Goal: Task Accomplishment & Management: Use online tool/utility

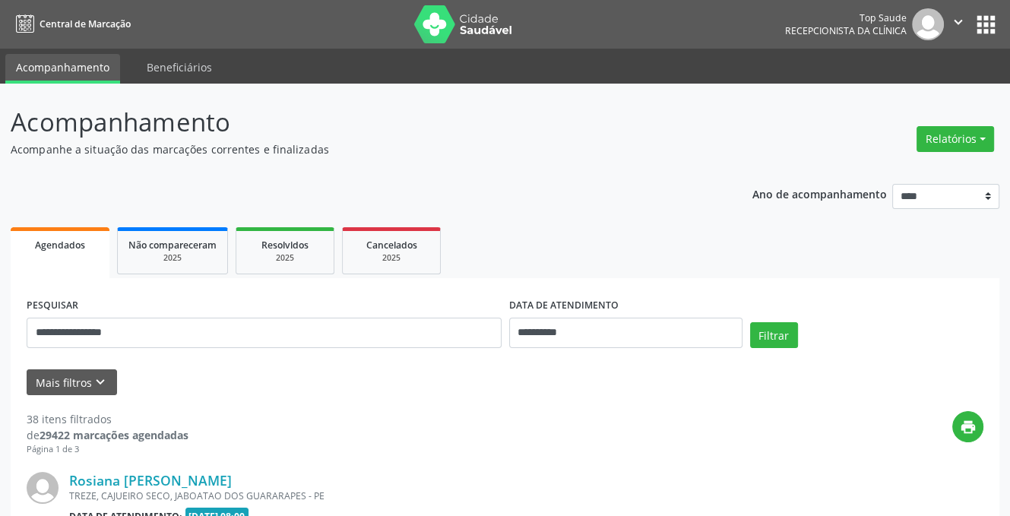
drag, startPoint x: 128, startPoint y: 338, endPoint x: 24, endPoint y: 335, distance: 103.4
click at [37, 337] on input "**********" at bounding box center [264, 333] width 475 height 30
type input "**********"
drag, startPoint x: 585, startPoint y: 322, endPoint x: 577, endPoint y: 325, distance: 8.9
click at [577, 325] on input "**********" at bounding box center [625, 333] width 233 height 30
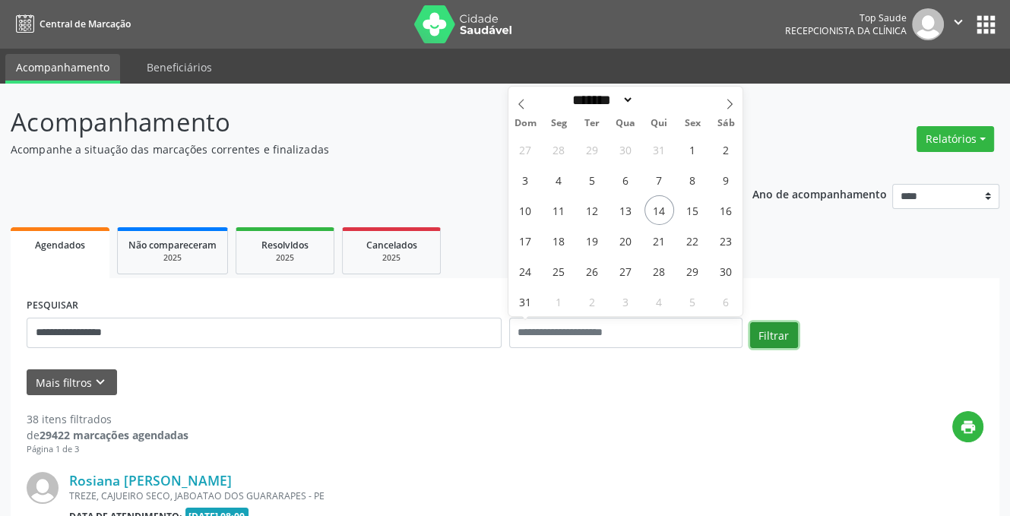
click at [765, 336] on button "Filtrar" at bounding box center [774, 335] width 48 height 26
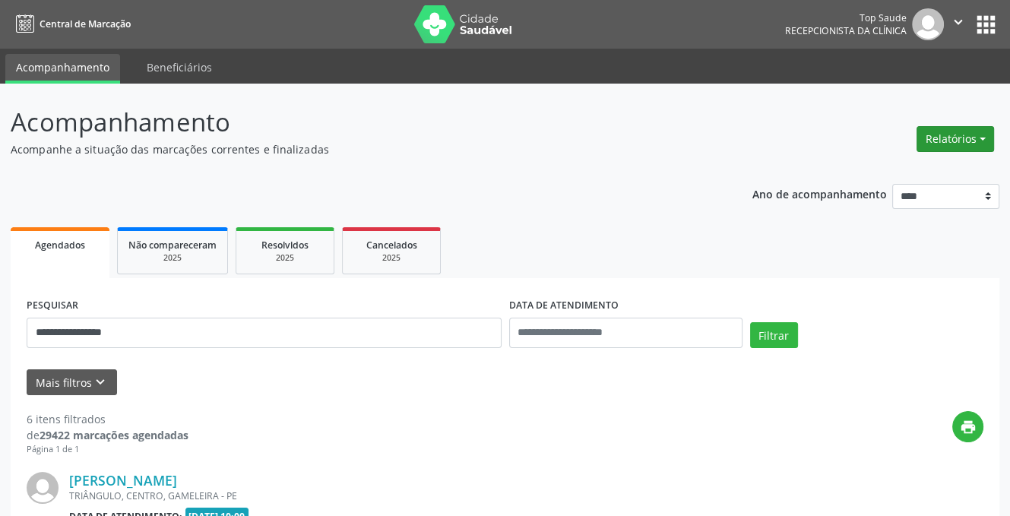
click at [944, 145] on button "Relatórios" at bounding box center [956, 139] width 78 height 26
click at [889, 182] on link "Procedimentos realizados" at bounding box center [912, 192] width 163 height 21
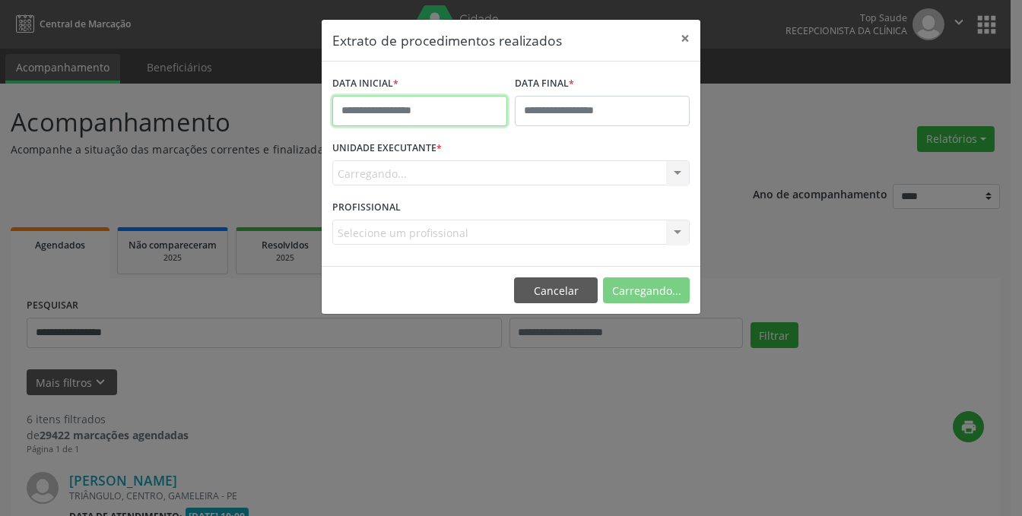
click at [407, 111] on input "text" at bounding box center [419, 111] width 175 height 30
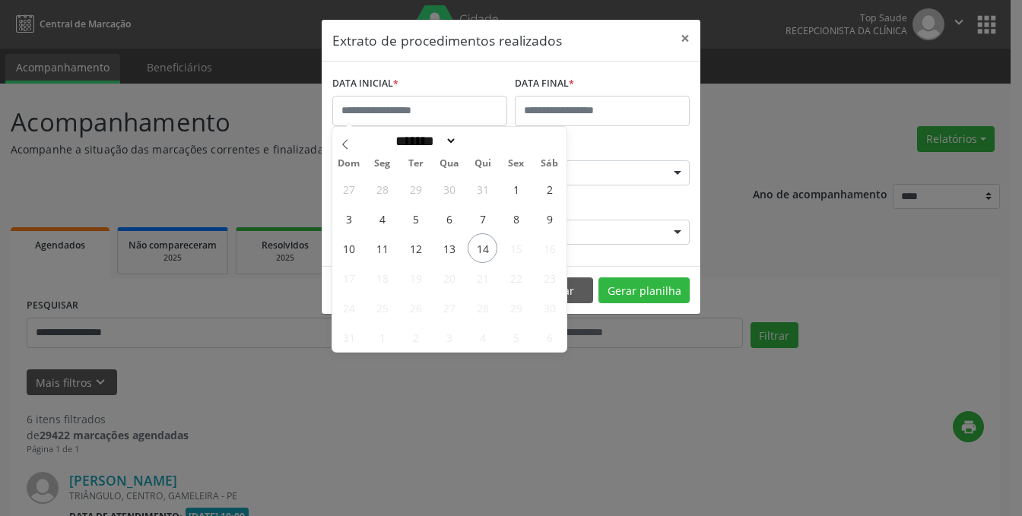
click at [513, 249] on span "15" at bounding box center [516, 248] width 30 height 30
click at [514, 251] on span "15" at bounding box center [516, 248] width 30 height 30
click at [515, 257] on span "15" at bounding box center [516, 248] width 30 height 30
click at [414, 113] on input "text" at bounding box center [419, 111] width 175 height 30
click at [513, 247] on span "15" at bounding box center [516, 248] width 30 height 30
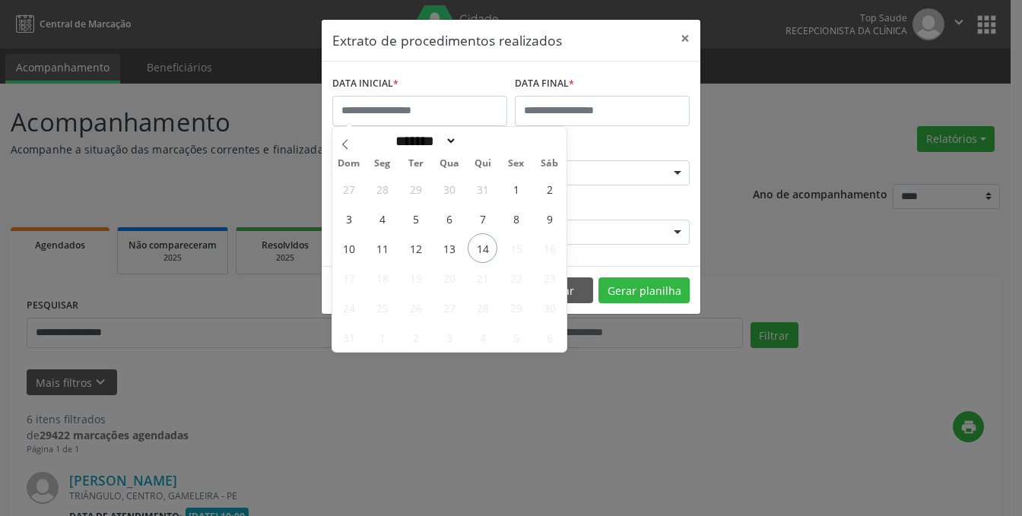
click at [518, 256] on span "15" at bounding box center [516, 248] width 30 height 30
click at [487, 250] on span "14" at bounding box center [482, 248] width 30 height 30
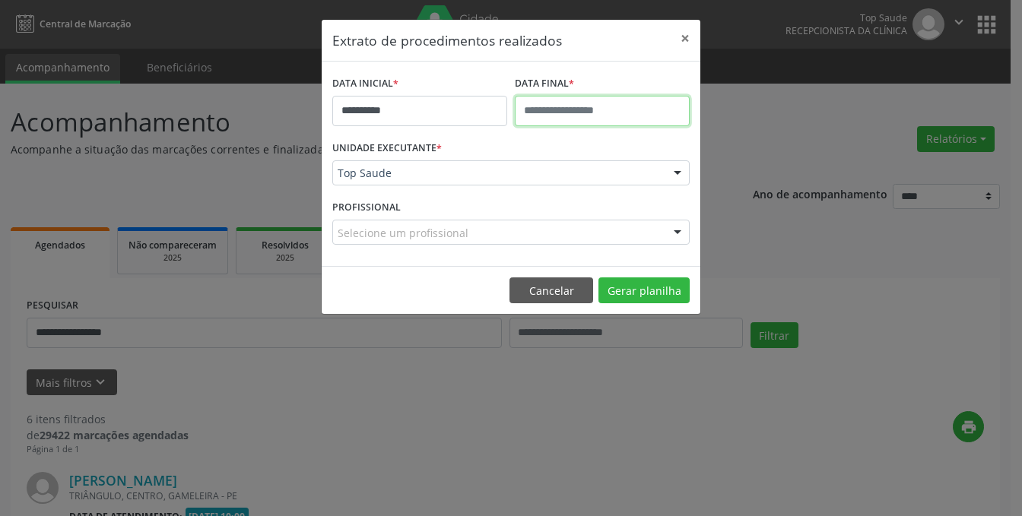
click at [559, 113] on input "text" at bounding box center [602, 111] width 175 height 30
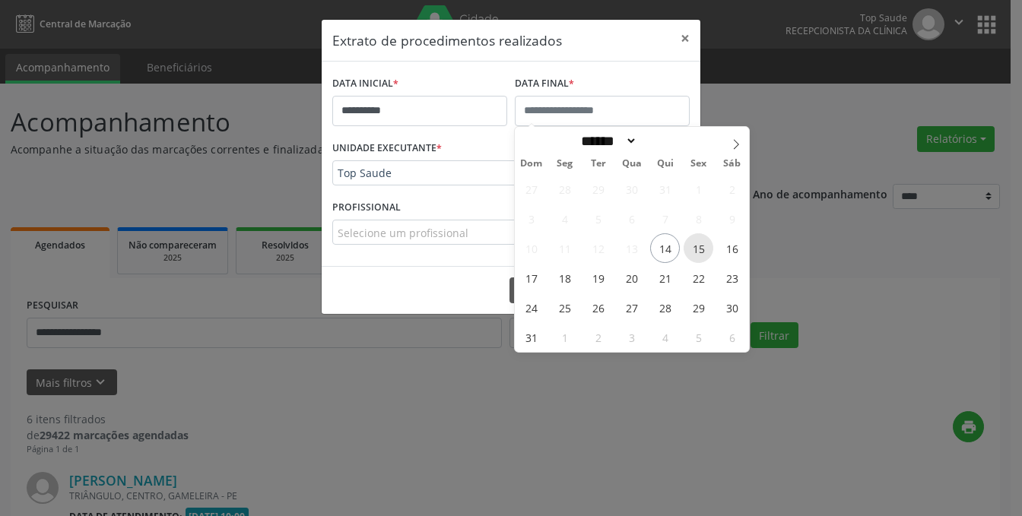
click at [696, 254] on span "15" at bounding box center [698, 248] width 30 height 30
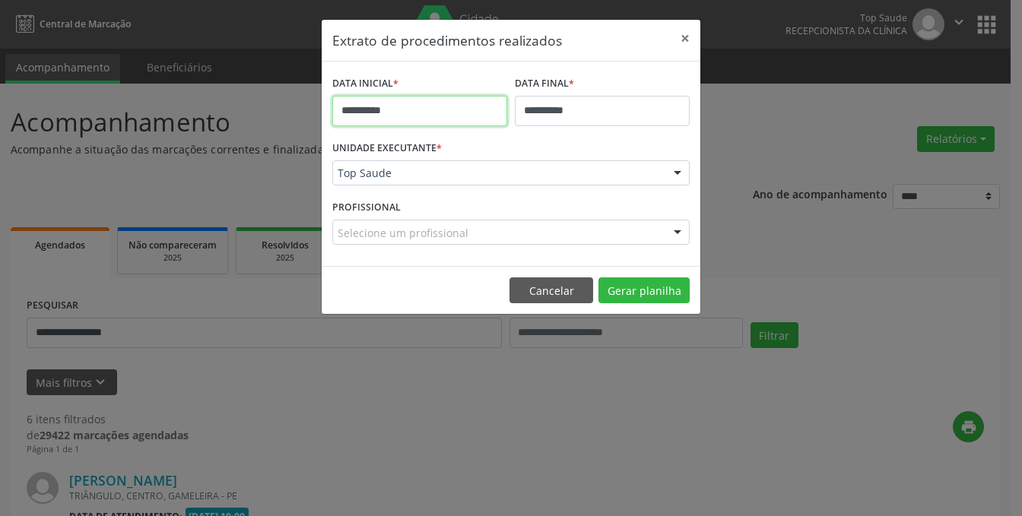
click at [444, 109] on input "**********" at bounding box center [419, 111] width 175 height 30
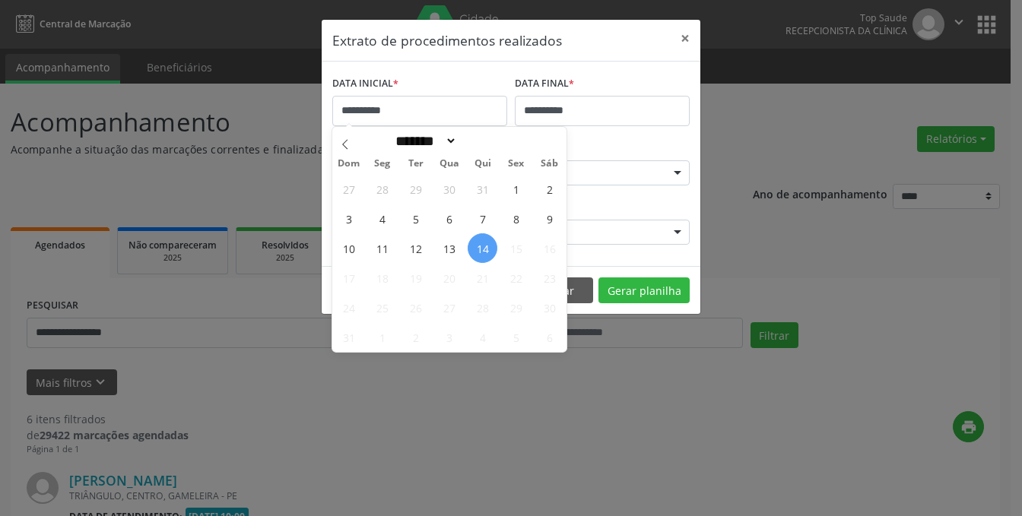
click at [518, 249] on span "15" at bounding box center [516, 248] width 30 height 30
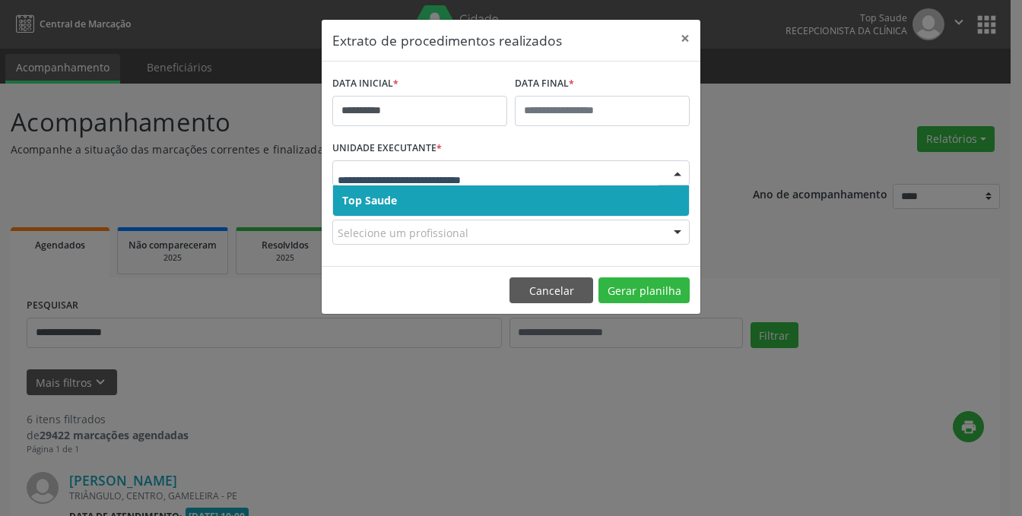
click at [445, 181] on input "text" at bounding box center [498, 181] width 321 height 30
drag, startPoint x: 441, startPoint y: 198, endPoint x: 456, endPoint y: 206, distance: 17.4
click at [440, 198] on span "Top Saude" at bounding box center [511, 200] width 356 height 30
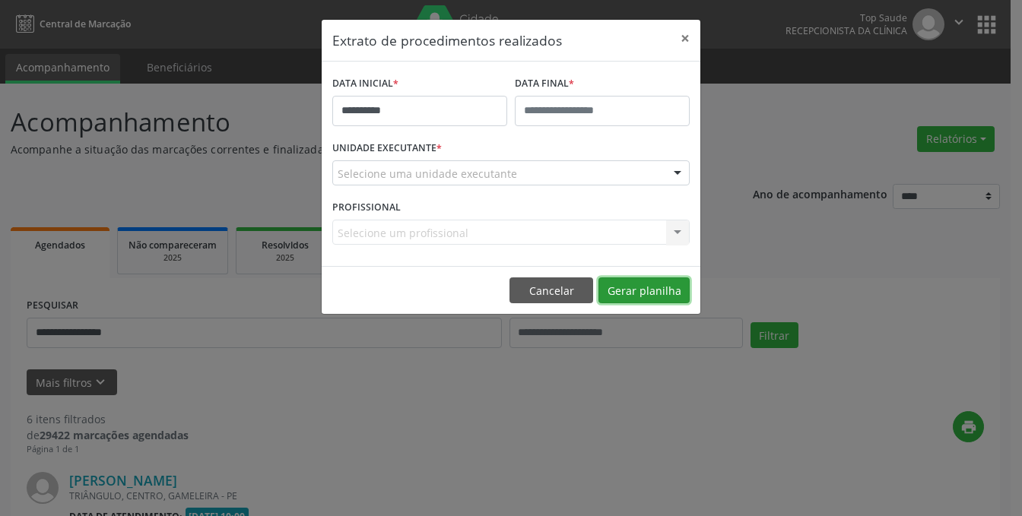
click at [645, 293] on button "Gerar planilha" at bounding box center [643, 290] width 91 height 26
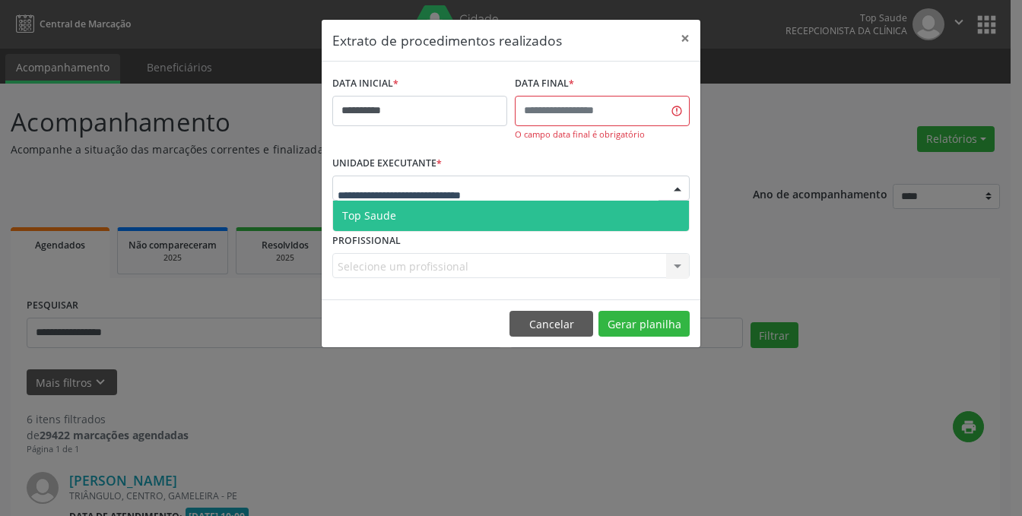
click at [376, 212] on span "Top Saude" at bounding box center [369, 215] width 54 height 14
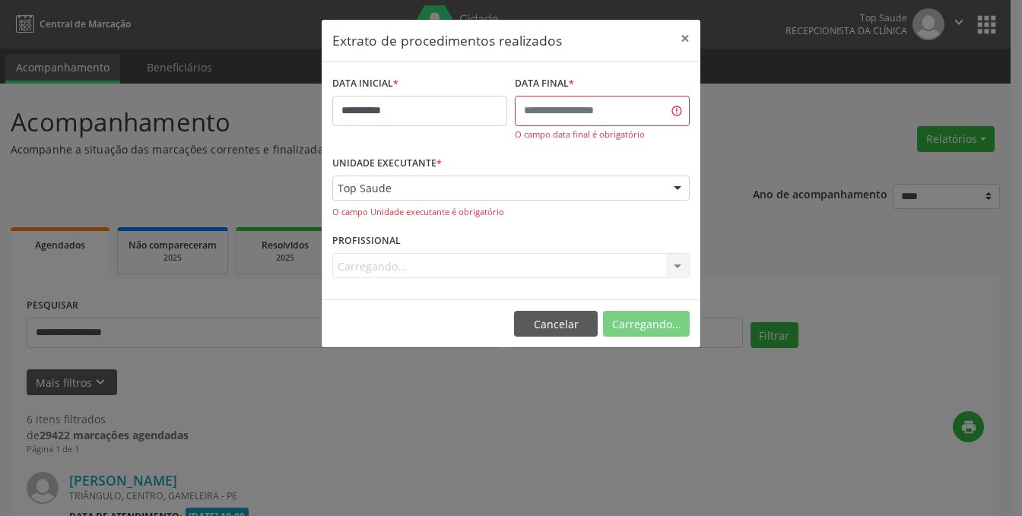
click at [369, 261] on div "Carregando... Nenhum resultado encontrado para: " " Não há nenhuma opção para s…" at bounding box center [510, 266] width 357 height 26
click at [368, 264] on div "Carregando... Nenhum resultado encontrado para: " " Não há nenhuma opção para s…" at bounding box center [510, 266] width 357 height 26
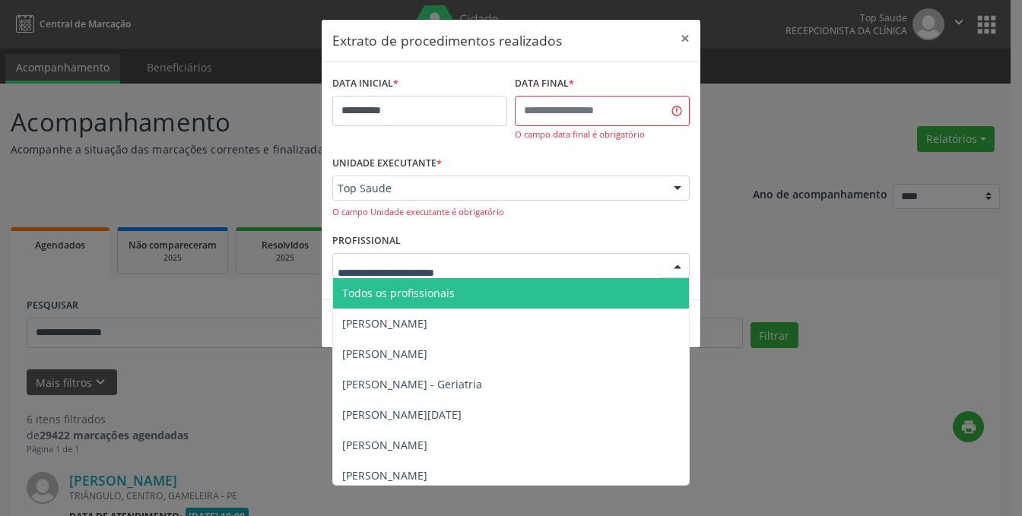
click at [404, 291] on span "Todos os profissionais" at bounding box center [398, 293] width 113 height 14
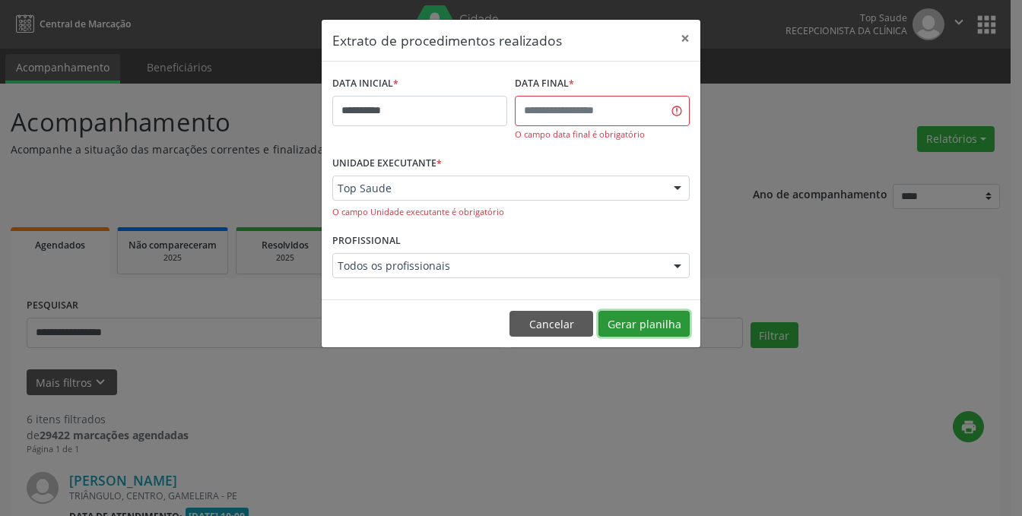
click at [647, 323] on button "Gerar planilha" at bounding box center [643, 324] width 91 height 26
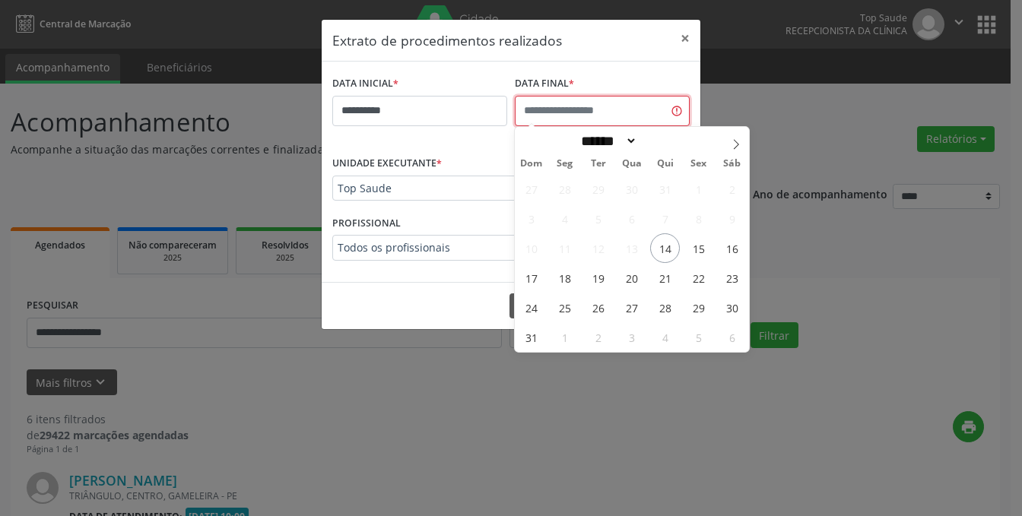
click at [546, 113] on input "text" at bounding box center [602, 111] width 175 height 30
click at [700, 249] on span "15" at bounding box center [698, 248] width 30 height 30
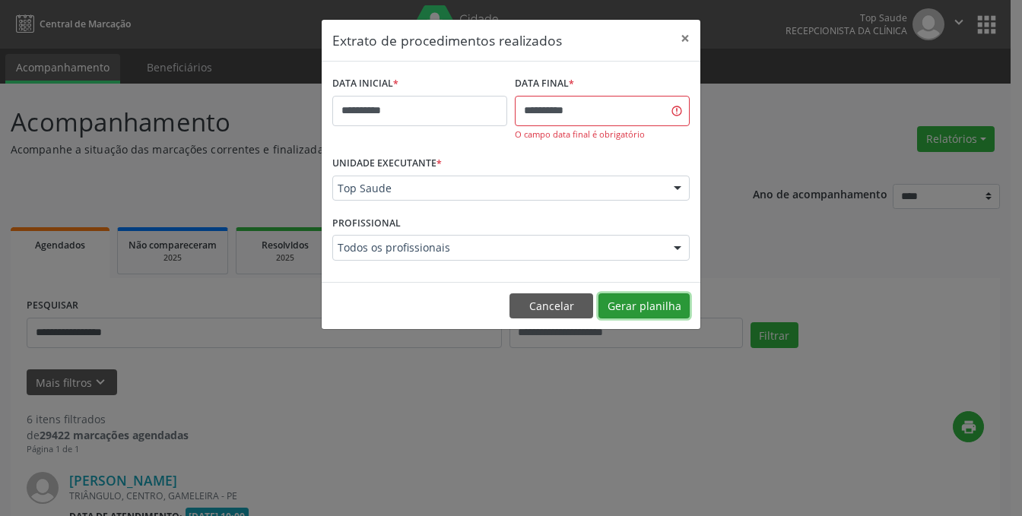
click at [642, 311] on button "Gerar planilha" at bounding box center [643, 306] width 91 height 26
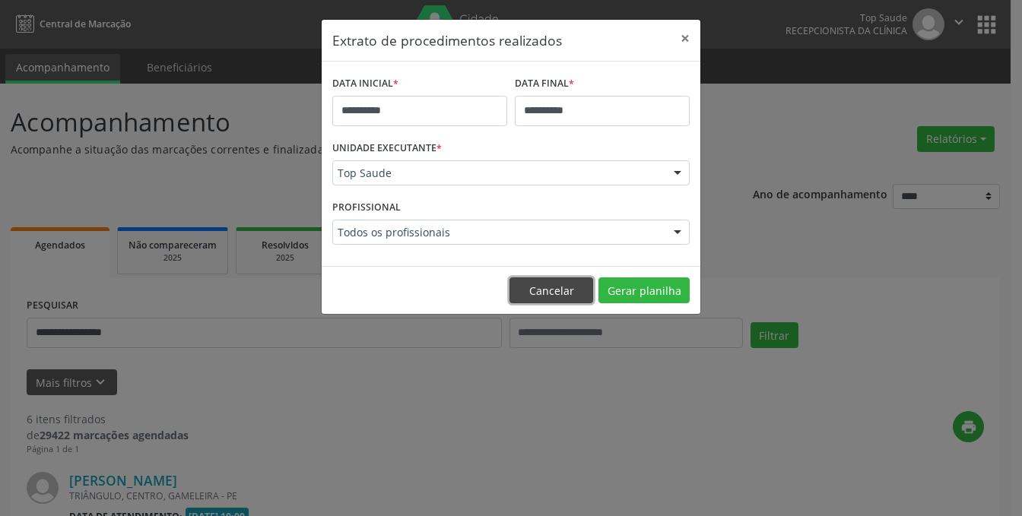
click at [553, 292] on button "Cancelar" at bounding box center [551, 290] width 84 height 26
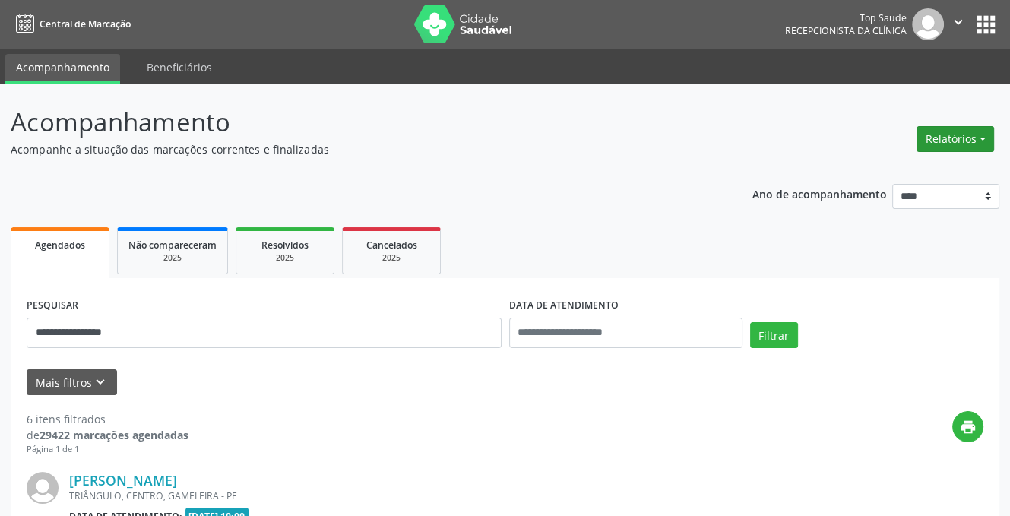
click at [952, 143] on button "Relatórios" at bounding box center [956, 139] width 78 height 26
click at [863, 181] on link "Agendamentos" at bounding box center [912, 171] width 163 height 21
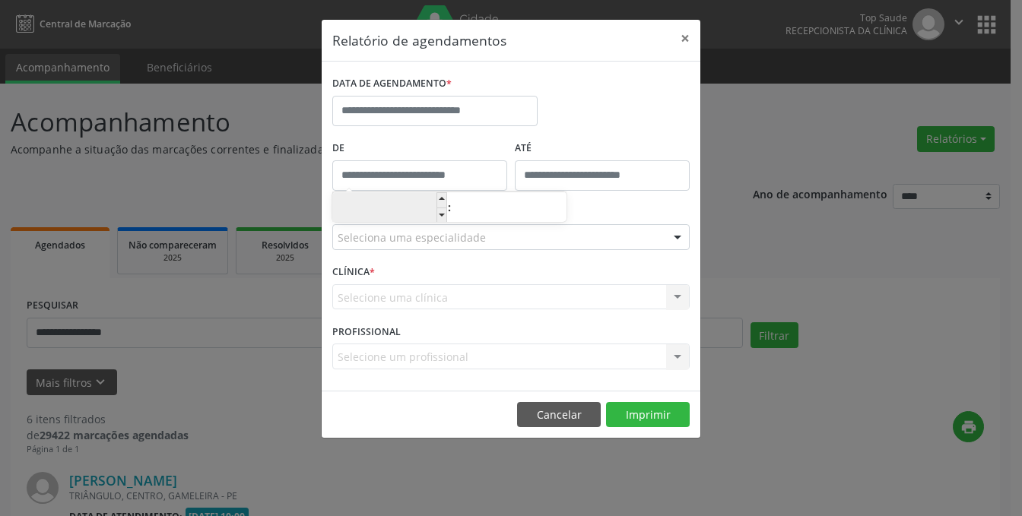
type input "*****"
click at [426, 179] on input "*****" at bounding box center [419, 175] width 175 height 30
click at [410, 105] on input "text" at bounding box center [434, 111] width 205 height 30
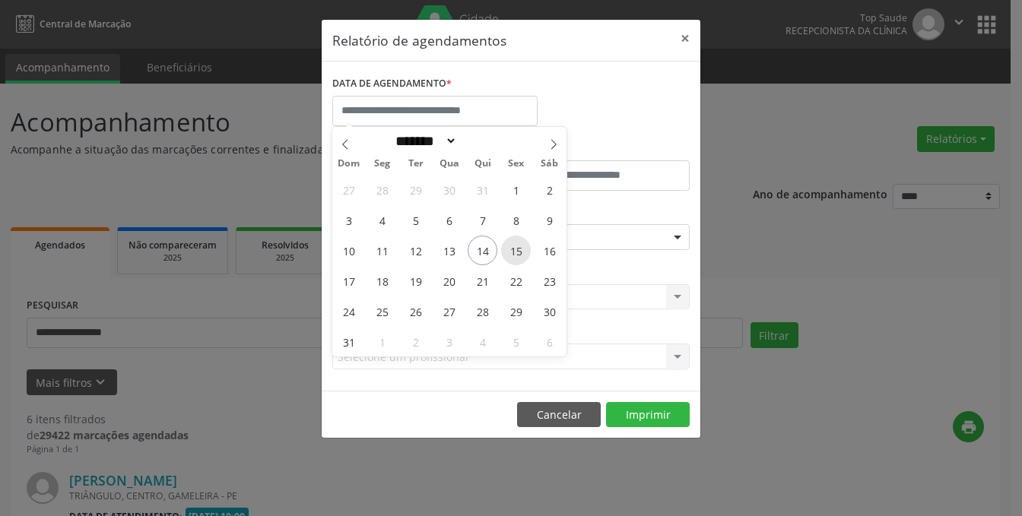
click at [523, 252] on span "15" at bounding box center [516, 251] width 30 height 30
type input "**********"
click at [513, 253] on span "15" at bounding box center [516, 251] width 30 height 30
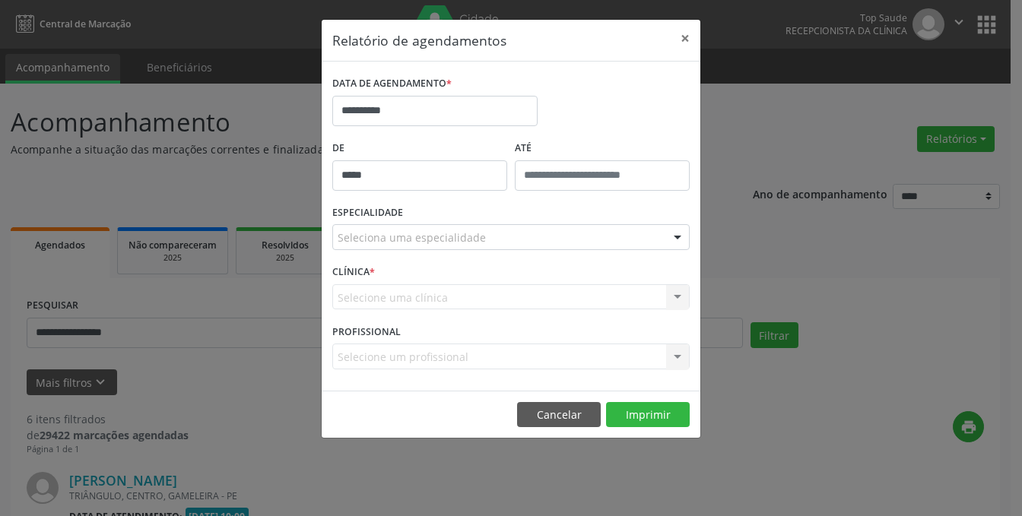
click at [513, 253] on div "ESPECIALIDADE Seleciona uma especialidade Todas as especialidades Alergologia A…" at bounding box center [510, 230] width 365 height 59
click at [436, 178] on input "*****" at bounding box center [419, 175] width 175 height 30
click at [512, 205] on input "**" at bounding box center [509, 208] width 115 height 30
click at [624, 106] on div "**********" at bounding box center [510, 104] width 365 height 65
click at [684, 39] on button "×" at bounding box center [685, 38] width 30 height 37
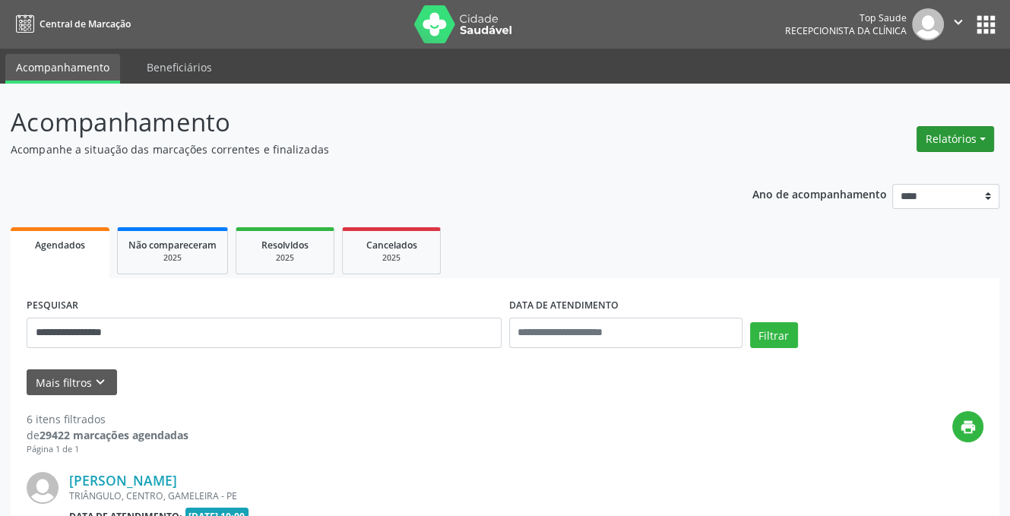
click at [949, 147] on button "Relatórios" at bounding box center [956, 139] width 78 height 26
click at [869, 172] on link "Agendamentos" at bounding box center [912, 171] width 163 height 21
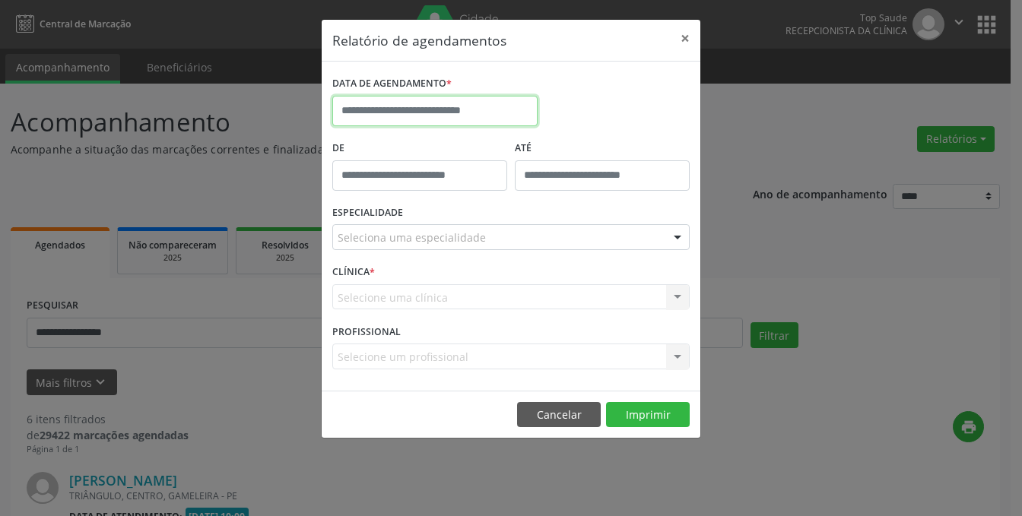
click at [433, 108] on input "text" at bounding box center [434, 111] width 205 height 30
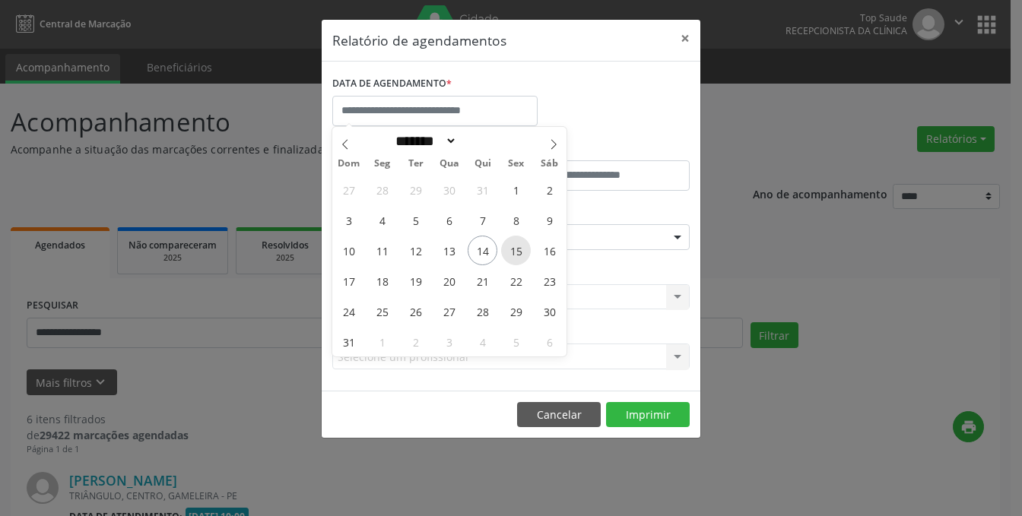
click at [517, 255] on span "15" at bounding box center [516, 251] width 30 height 30
type input "**********"
click at [517, 255] on span "15" at bounding box center [516, 251] width 30 height 30
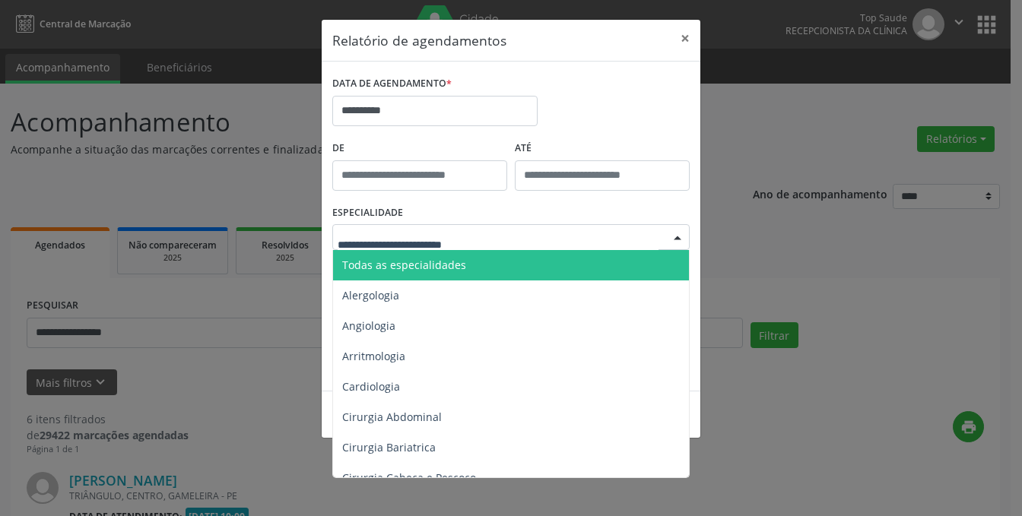
click at [383, 267] on span "Todas as especialidades" at bounding box center [404, 265] width 124 height 14
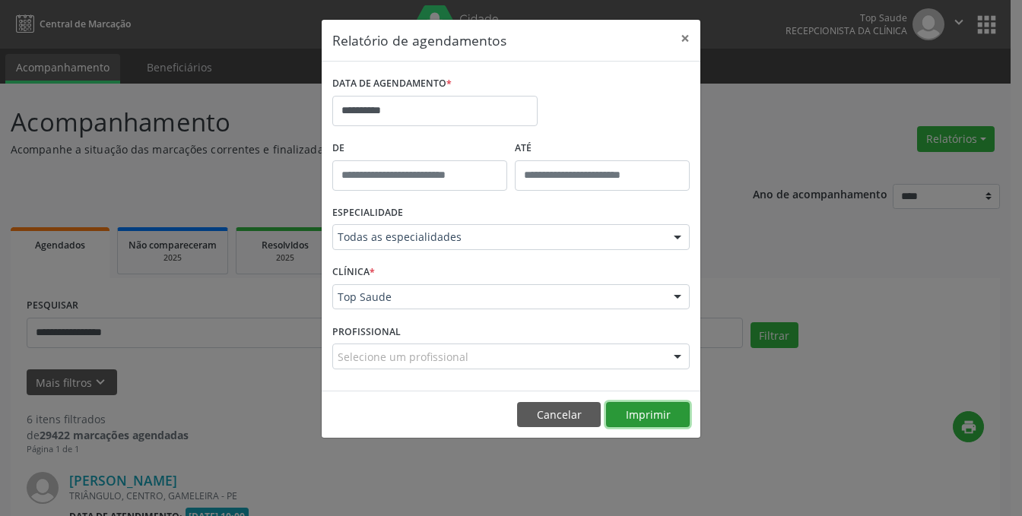
click at [673, 418] on button "Imprimir" at bounding box center [648, 415] width 84 height 26
click at [635, 413] on button "Imprimir" at bounding box center [648, 415] width 84 height 26
click at [685, 40] on button "×" at bounding box center [685, 38] width 30 height 37
